Goal: Information Seeking & Learning: Find specific fact

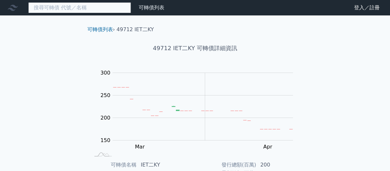
click at [48, 8] on input at bounding box center [79, 7] width 103 height 11
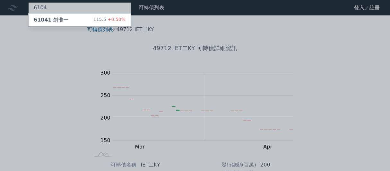
type input "6104"
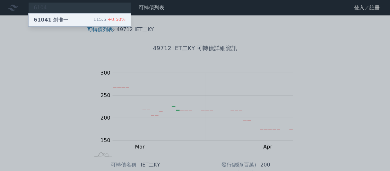
click at [57, 21] on div "61041 創惟一" at bounding box center [51, 20] width 35 height 8
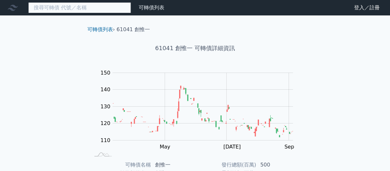
click at [52, 9] on input at bounding box center [79, 7] width 103 height 11
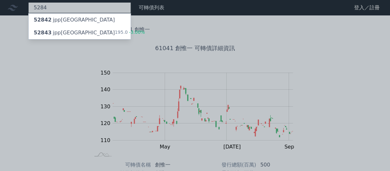
type input "5284"
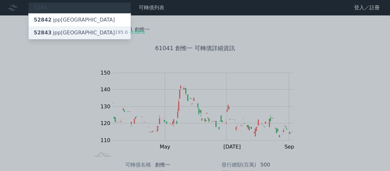
click at [54, 35] on div "52843 jpp[GEOGRAPHIC_DATA]" at bounding box center [74, 33] width 81 height 8
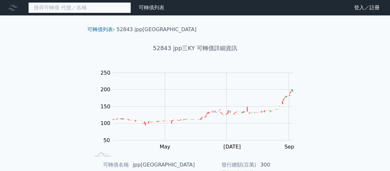
click at [59, 7] on input at bounding box center [79, 7] width 103 height 11
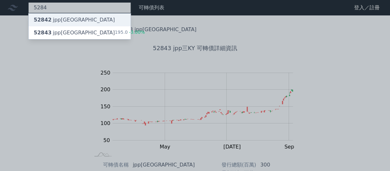
type input "5284"
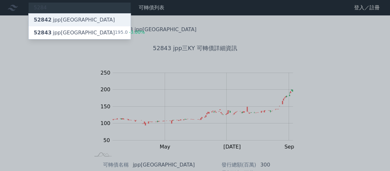
click at [43, 20] on span "52842" at bounding box center [43, 20] width 18 height 6
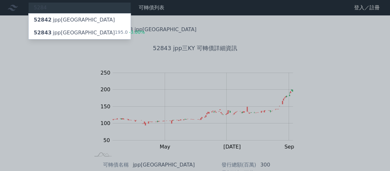
click at [87, 86] on div at bounding box center [195, 85] width 390 height 171
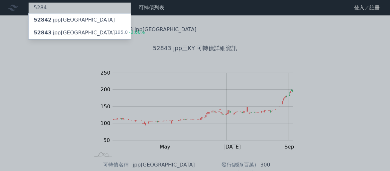
click at [42, 8] on div "5284 52842 jpp二KY 52843 jpp三KY 195.0 -3.00%" at bounding box center [79, 7] width 103 height 11
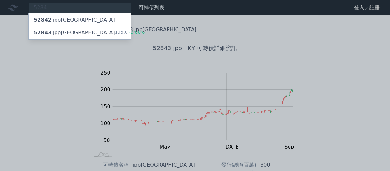
click at [46, 4] on div at bounding box center [195, 85] width 390 height 171
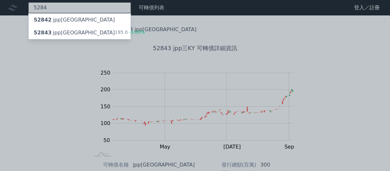
drag, startPoint x: 46, startPoint y: 7, endPoint x: 40, endPoint y: 7, distance: 5.5
click at [40, 7] on div "5284 52842 jpp二KY 52843 jpp三KY 195.0 -3.00%" at bounding box center [79, 7] width 103 height 11
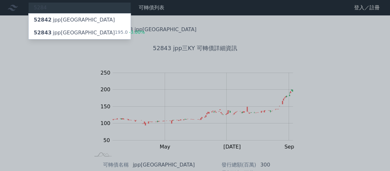
drag, startPoint x: 55, startPoint y: 6, endPoint x: 26, endPoint y: 5, distance: 28.5
click at [23, 1] on div at bounding box center [195, 85] width 390 height 171
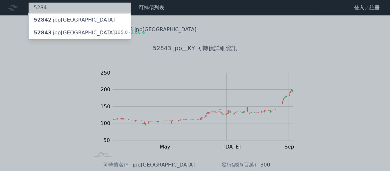
click at [45, 8] on div "5284 52842 jpp二KY 52843 jpp三KY 195.0 -3.00%" at bounding box center [79, 7] width 103 height 11
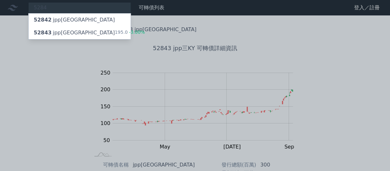
click at [51, 5] on div at bounding box center [195, 85] width 390 height 171
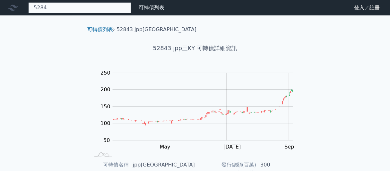
click at [51, 6] on div "5284 52842 jpp二KY 52843 jpp三KY 195.0 -3.00%" at bounding box center [79, 7] width 103 height 11
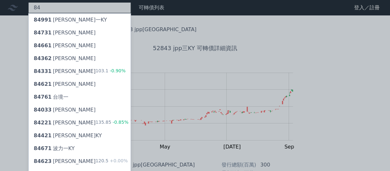
type input "4"
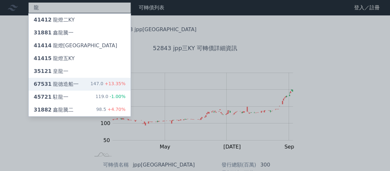
type input "龍"
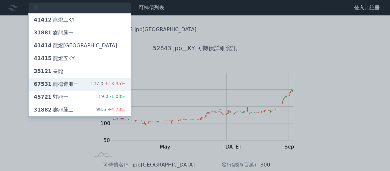
click at [60, 83] on div "67531 龍德造船一" at bounding box center [56, 84] width 45 height 8
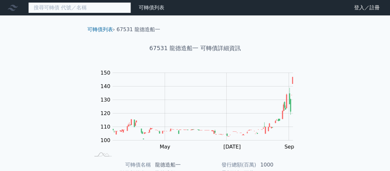
click at [64, 9] on input at bounding box center [79, 7] width 103 height 11
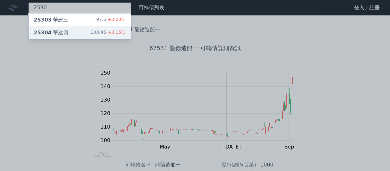
type input "2530"
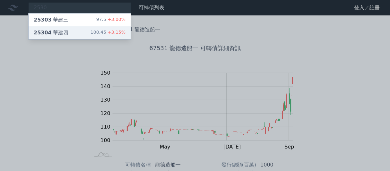
click at [57, 30] on div "25304 華建四" at bounding box center [51, 33] width 35 height 8
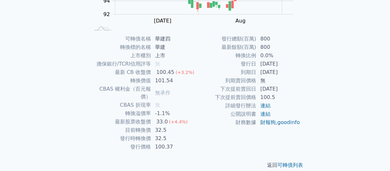
scroll to position [126, 0]
click at [101, 125] on td "目前轉換價" at bounding box center [120, 129] width 61 height 8
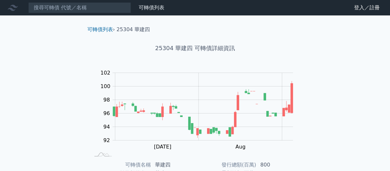
scroll to position [0, 0]
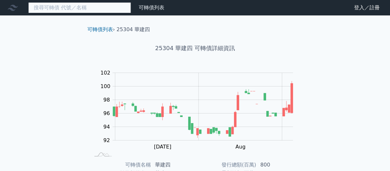
click at [66, 5] on input at bounding box center [79, 7] width 103 height 11
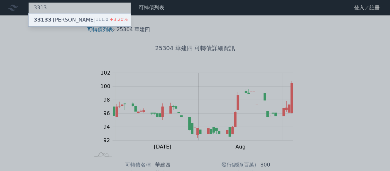
type input "3313"
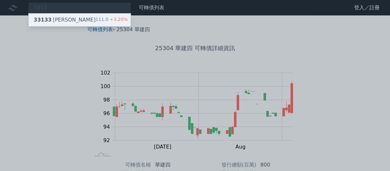
click at [64, 18] on div "33133 [PERSON_NAME]" at bounding box center [65, 20] width 62 height 8
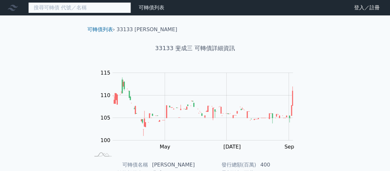
click at [62, 10] on input at bounding box center [79, 7] width 103 height 11
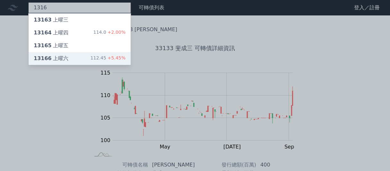
type input "1316"
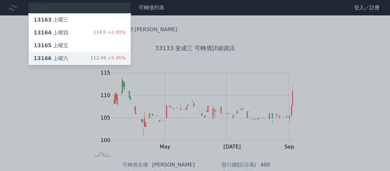
click at [62, 59] on div "13166 上曜六" at bounding box center [51, 59] width 35 height 8
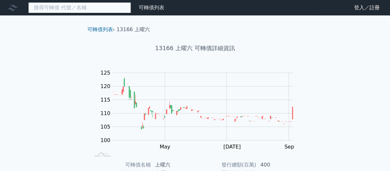
click at [52, 8] on input at bounding box center [79, 7] width 103 height 11
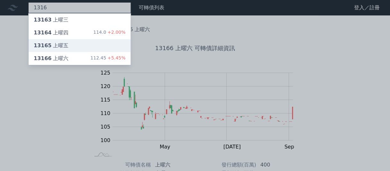
type input "1316"
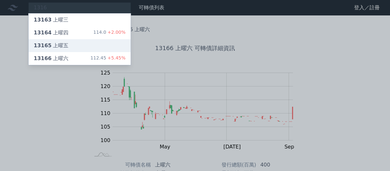
click at [55, 49] on div "13165 上曜五" at bounding box center [80, 45] width 102 height 13
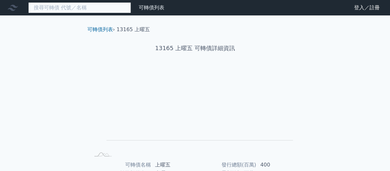
click at [61, 8] on input at bounding box center [79, 7] width 103 height 11
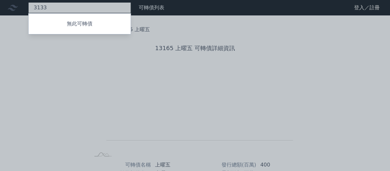
type input "3133"
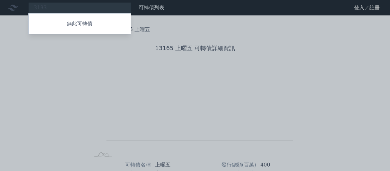
click at [60, 96] on div at bounding box center [195, 85] width 390 height 171
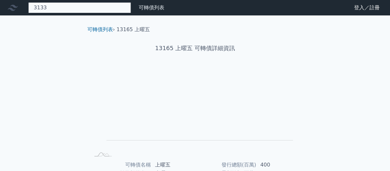
click at [53, 13] on div "3133 無此可轉債" at bounding box center [79, 7] width 103 height 11
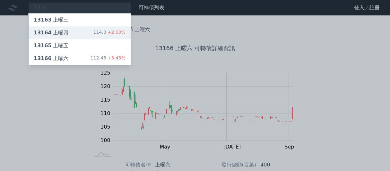
click at [59, 32] on div "13164 上曜四" at bounding box center [51, 33] width 35 height 8
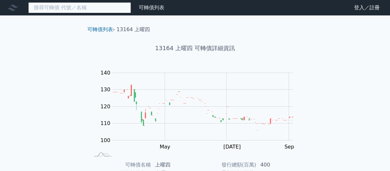
click at [56, 7] on input at bounding box center [79, 7] width 103 height 11
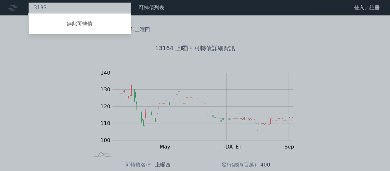
type input "3133"
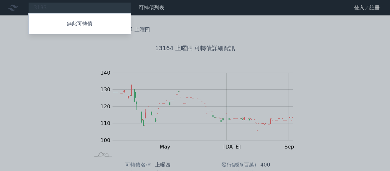
click at [55, 8] on div at bounding box center [195, 85] width 390 height 171
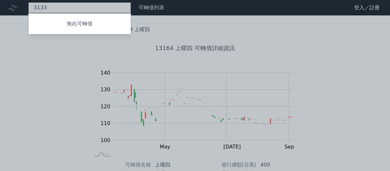
click at [55, 8] on div "3133 無此可轉債" at bounding box center [79, 7] width 103 height 11
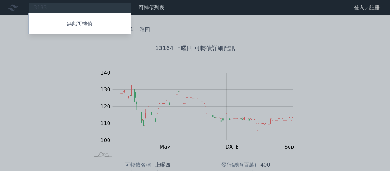
click at [54, 8] on div at bounding box center [195, 85] width 390 height 171
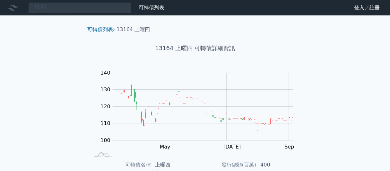
click at [43, 18] on div "3133 無此可轉債 可轉債列表 財務數據 可轉債列表 財務數據 登入／註冊 登入／註冊 可轉債列表 › 13164 上曜四 13164 上曜四 可轉債詳細資…" at bounding box center [195, 152] width 390 height 305
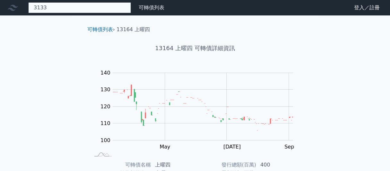
click at [39, 9] on div "3133 無此可轉債" at bounding box center [79, 7] width 103 height 11
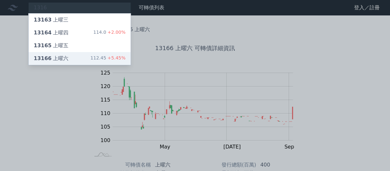
click at [88, 60] on div "13166 上曜六 112.45 +5.45%" at bounding box center [80, 58] width 102 height 13
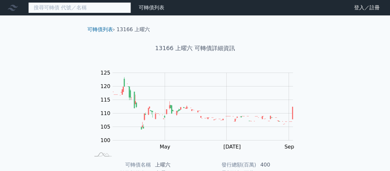
click at [43, 6] on input at bounding box center [79, 7] width 103 height 11
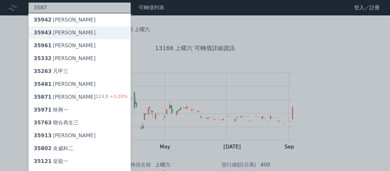
type input "3587"
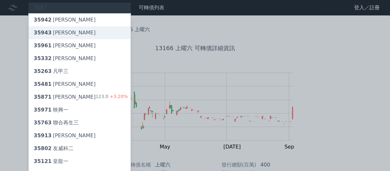
click at [60, 33] on div "35943 [PERSON_NAME]" at bounding box center [65, 33] width 62 height 8
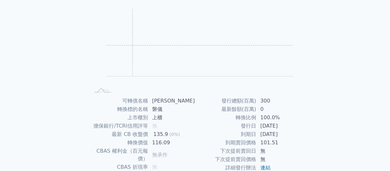
scroll to position [62, 0]
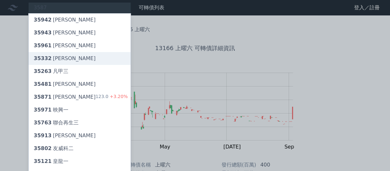
click at [74, 60] on div "35332 [PERSON_NAME]" at bounding box center [80, 58] width 102 height 13
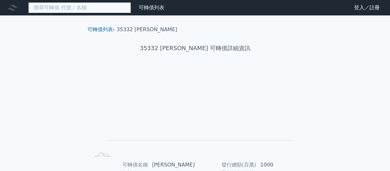
click at [63, 7] on input at bounding box center [79, 7] width 103 height 11
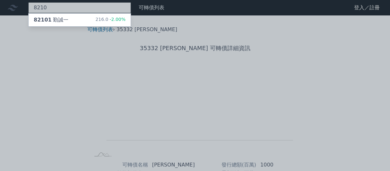
type input "8210"
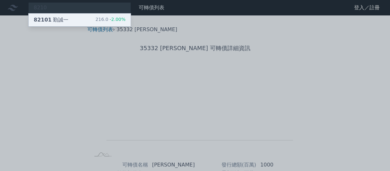
click at [58, 23] on div "82101 勤誠一" at bounding box center [51, 20] width 35 height 8
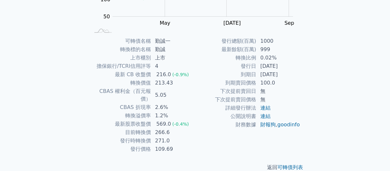
scroll to position [126, 0]
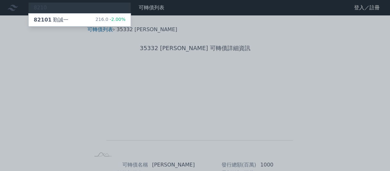
click at [46, 8] on div at bounding box center [195, 85] width 390 height 171
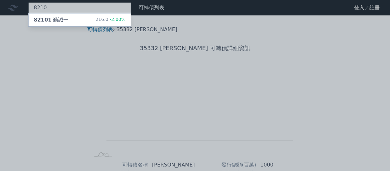
click at [46, 9] on div "8210 82101 勤誠一 216.0 -2.00%" at bounding box center [79, 7] width 103 height 11
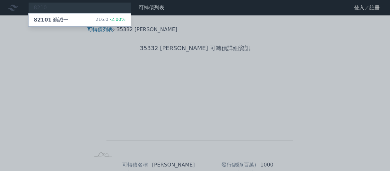
click at [48, 40] on div at bounding box center [195, 85] width 390 height 171
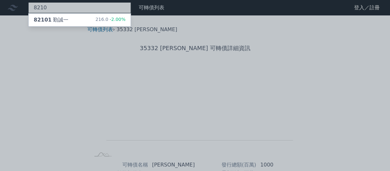
click at [46, 9] on div "8210 82101 勤誠一 216.0 -2.00%" at bounding box center [79, 7] width 103 height 11
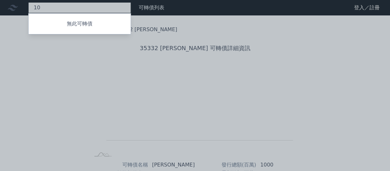
type input "0"
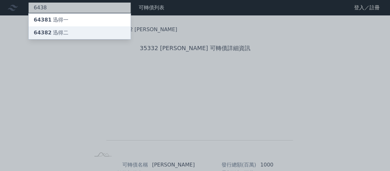
type input "6438"
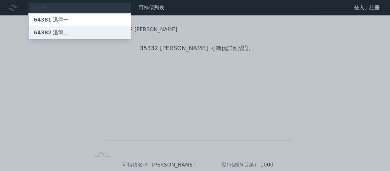
click at [45, 35] on span "64382" at bounding box center [43, 32] width 18 height 6
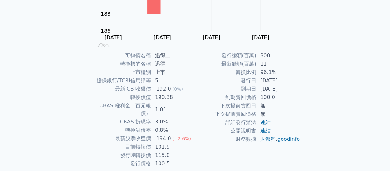
scroll to position [126, 0]
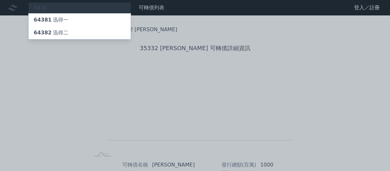
click at [54, 7] on div at bounding box center [195, 85] width 390 height 171
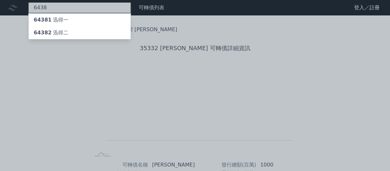
click at [51, 6] on div "6438 64381 迅得一 64382 迅得二" at bounding box center [79, 7] width 103 height 11
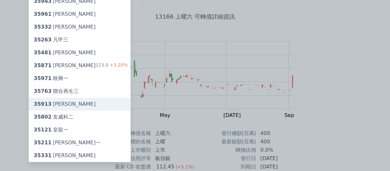
scroll to position [32, 0]
click at [68, 102] on div "35913 [PERSON_NAME]" at bounding box center [65, 104] width 62 height 8
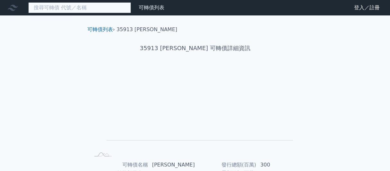
click at [57, 8] on input at bounding box center [79, 7] width 103 height 11
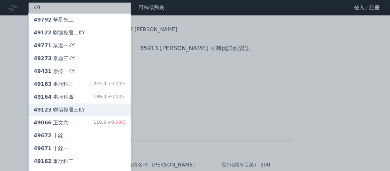
type input "49"
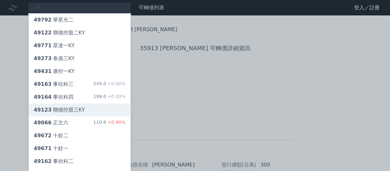
click at [76, 112] on div "49123 聯德控股三KY" at bounding box center [59, 110] width 51 height 8
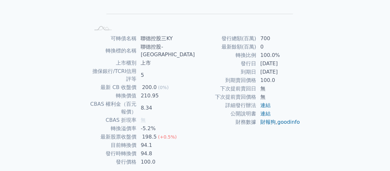
scroll to position [94, 0]
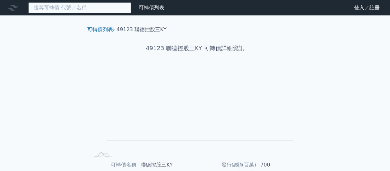
click at [76, 10] on input at bounding box center [79, 7] width 103 height 11
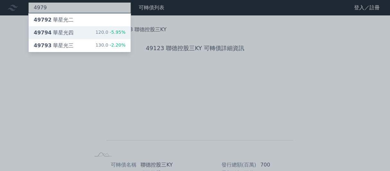
type input "4979"
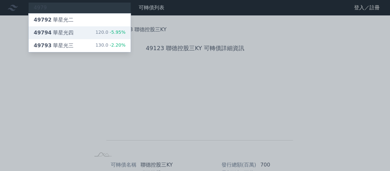
click at [69, 35] on div "49794 華星光四" at bounding box center [54, 33] width 40 height 8
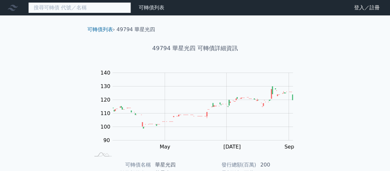
click at [38, 9] on input at bounding box center [79, 7] width 103 height 11
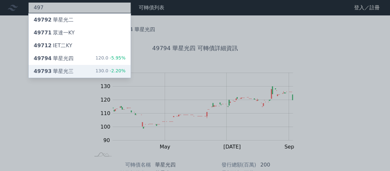
type input "497"
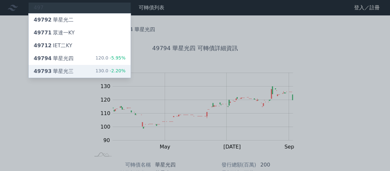
click at [68, 73] on div "49793 華星光三" at bounding box center [54, 71] width 40 height 8
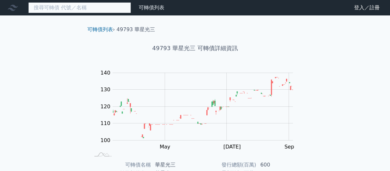
click at [72, 4] on input at bounding box center [79, 7] width 103 height 11
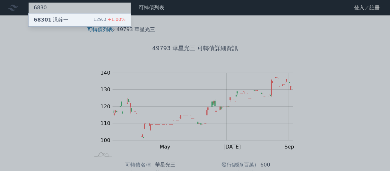
type input "6830"
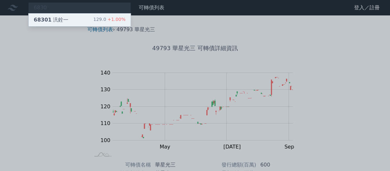
click at [75, 19] on div "68301 汎銓一 129.0 +1.00%" at bounding box center [80, 19] width 102 height 13
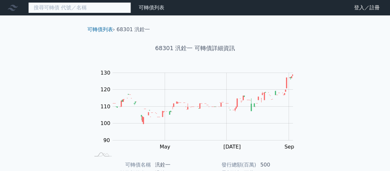
click at [65, 6] on input at bounding box center [79, 7] width 103 height 11
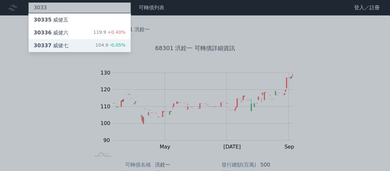
type input "3033"
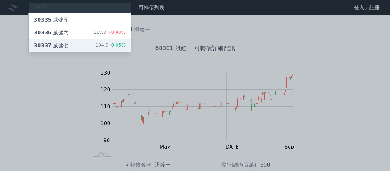
click at [56, 41] on div "30337 威健七 104.9 -0.05%" at bounding box center [80, 45] width 102 height 13
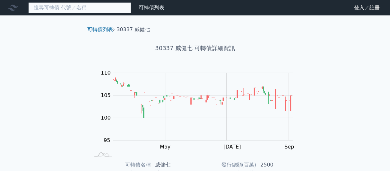
click at [62, 6] on input at bounding box center [79, 7] width 103 height 11
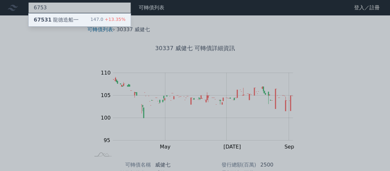
type input "6753"
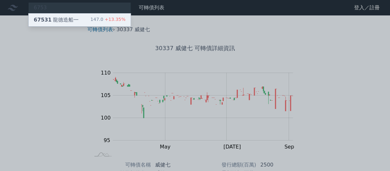
click at [62, 19] on div "67531 龍德造船一" at bounding box center [56, 20] width 45 height 8
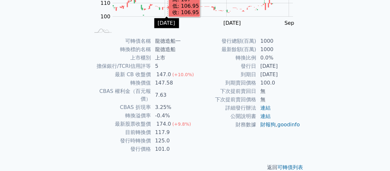
scroll to position [126, 0]
